Goal: Information Seeking & Learning: Learn about a topic

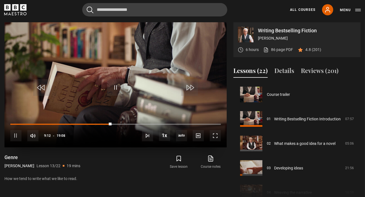
scroll to position [294, 0]
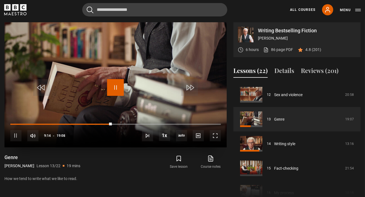
click at [117, 89] on span "Video Player" at bounding box center [115, 87] width 17 height 17
click at [108, 123] on div "10s Skip Back 10 seconds Pause 10s Skip Forward 10 seconds Loaded : 57.06% 09:5…" at bounding box center [115, 132] width 222 height 31
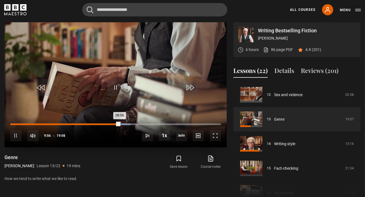
click at [107, 124] on div "Loaded : 57.06% 08:49 09:56" at bounding box center [115, 125] width 211 height 2
click at [107, 124] on div "08:49" at bounding box center [58, 125] width 97 height 2
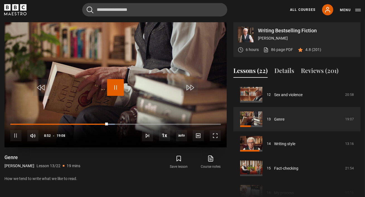
click at [114, 84] on span "Video Player" at bounding box center [115, 87] width 17 height 17
click at [114, 88] on span "Video Player" at bounding box center [115, 87] width 17 height 17
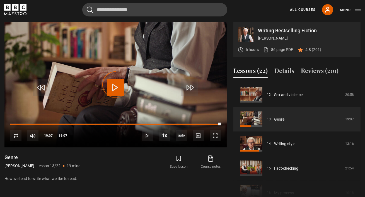
click at [280, 118] on link "Genre" at bounding box center [279, 120] width 10 height 6
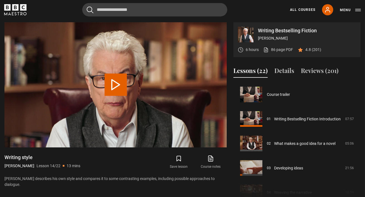
scroll to position [319, 0]
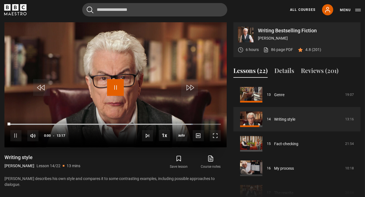
click at [113, 85] on span "Video Player" at bounding box center [115, 87] width 17 height 17
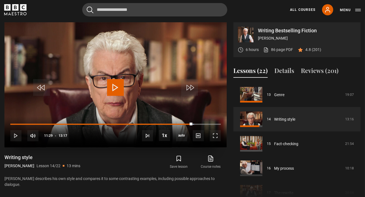
click at [116, 85] on span "Video Player" at bounding box center [115, 87] width 17 height 17
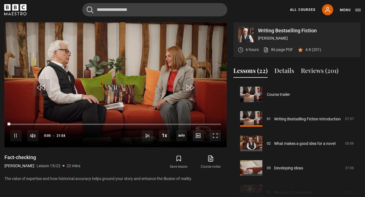
scroll to position [344, 0]
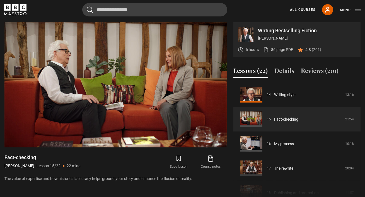
click at [155, 81] on video "Video Player" at bounding box center [115, 84] width 222 height 125
